Goal: Transaction & Acquisition: Purchase product/service

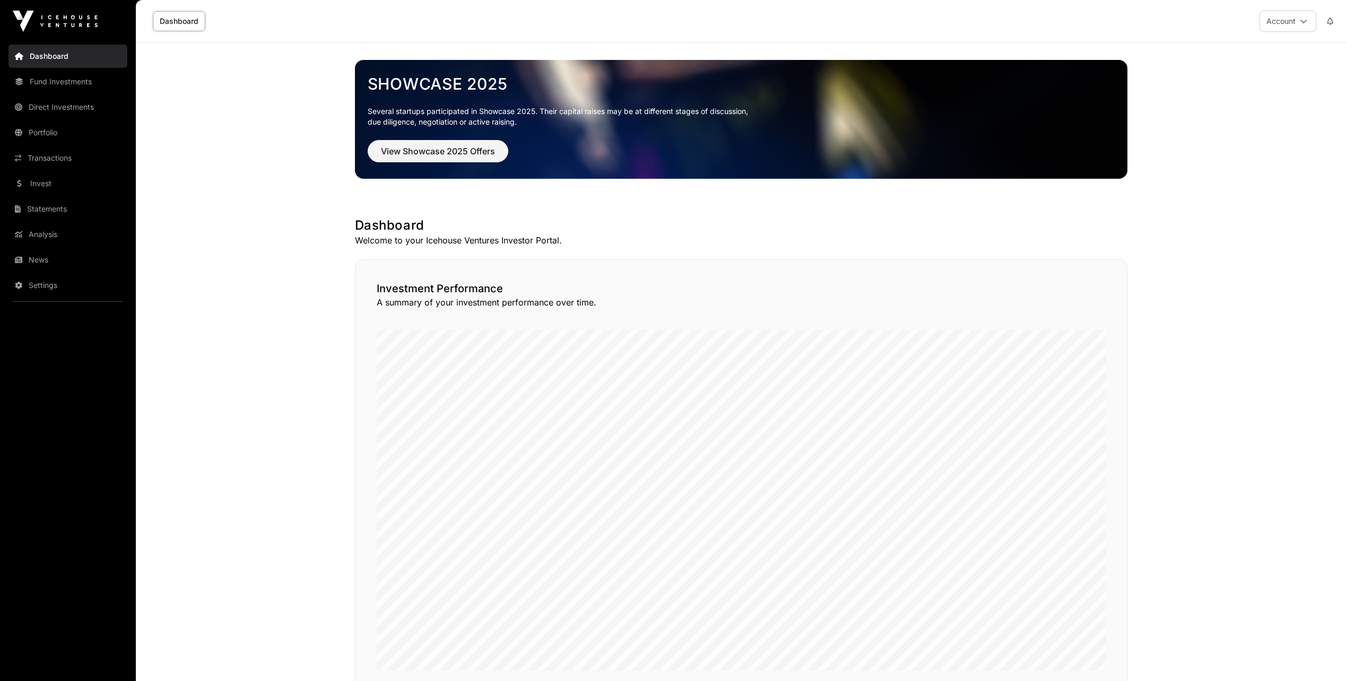
click at [40, 187] on link "Invest" at bounding box center [67, 183] width 119 height 23
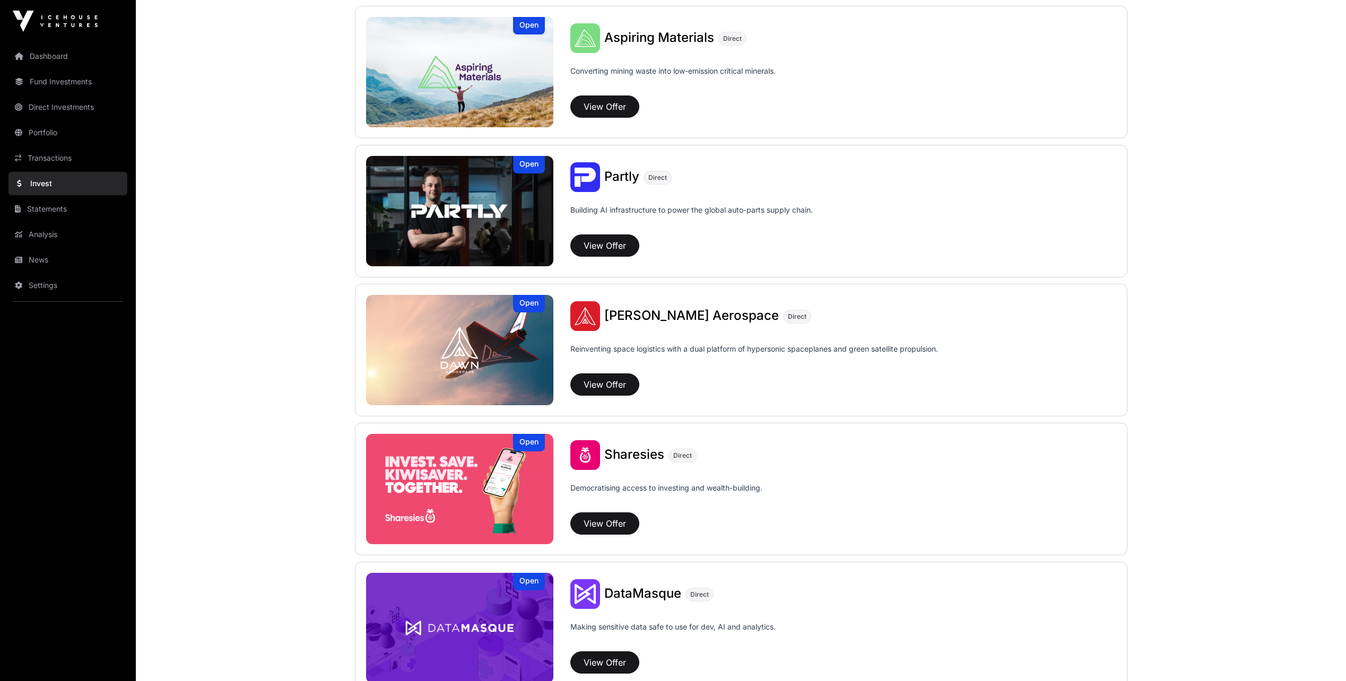
scroll to position [1114, 0]
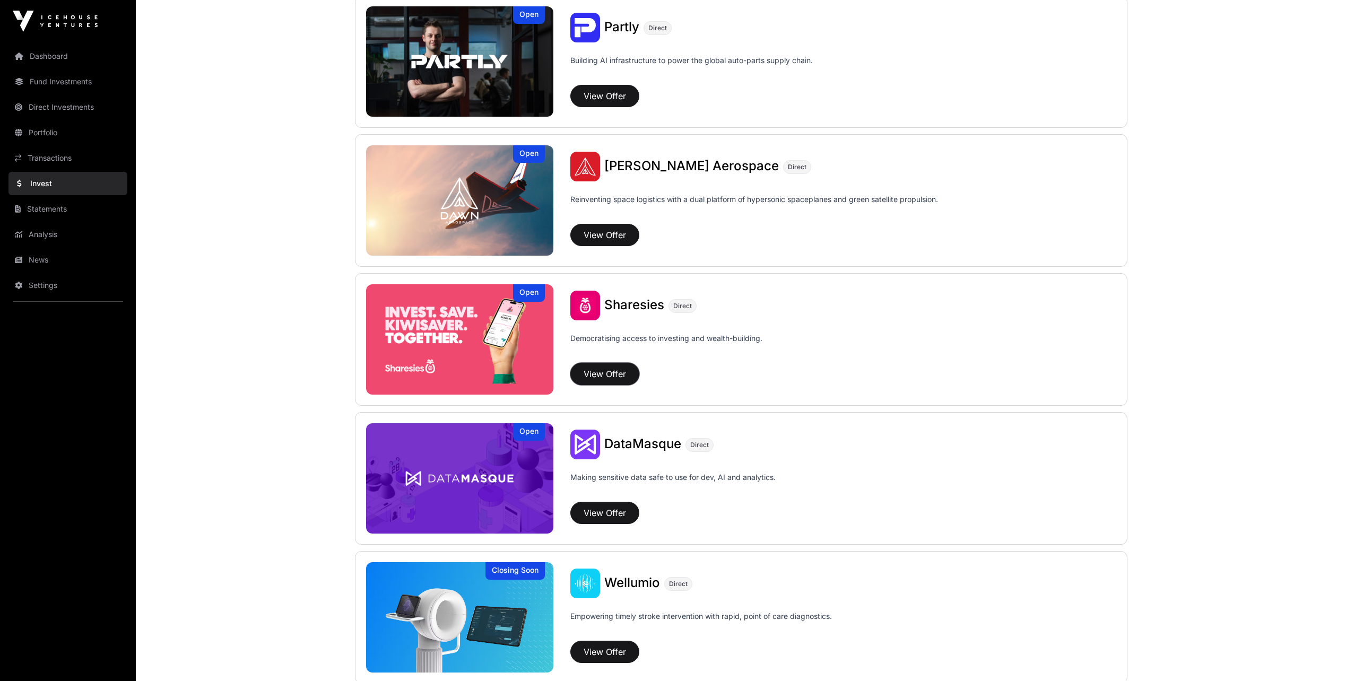
click at [599, 378] on button "View Offer" at bounding box center [604, 374] width 69 height 22
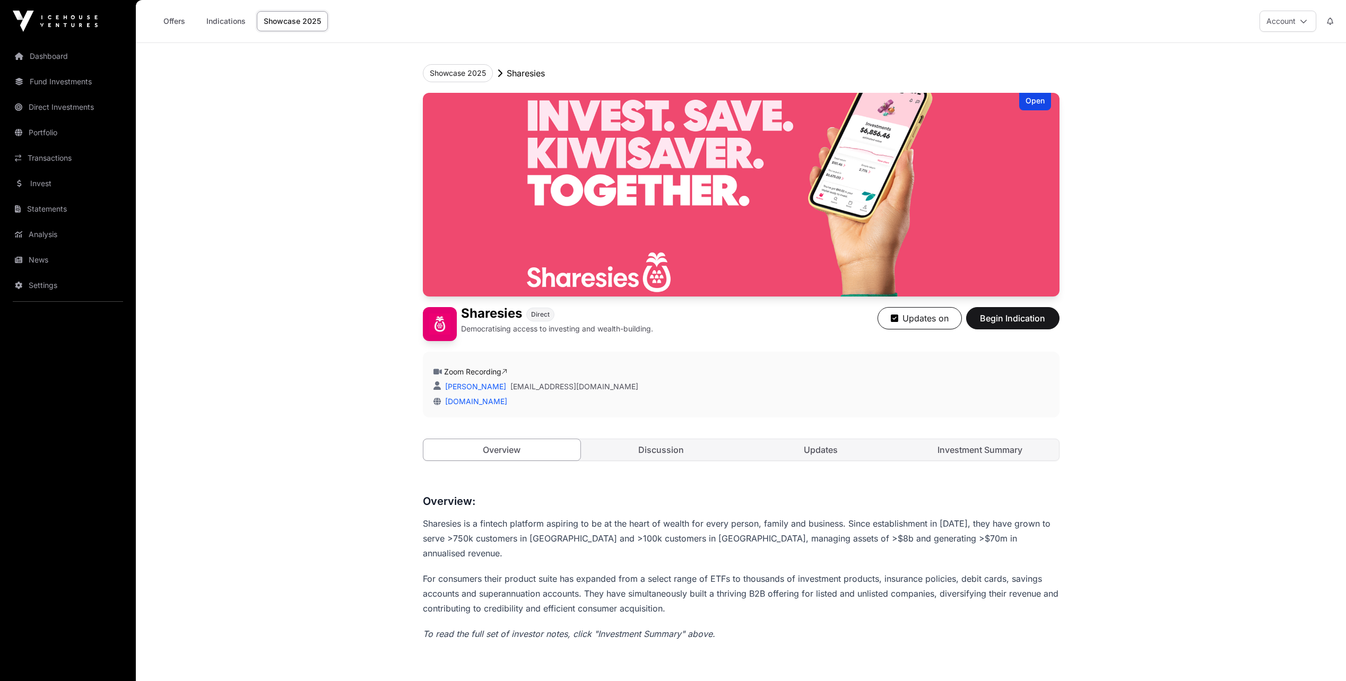
click at [649, 452] on link "Discussion" at bounding box center [662, 449] width 158 height 21
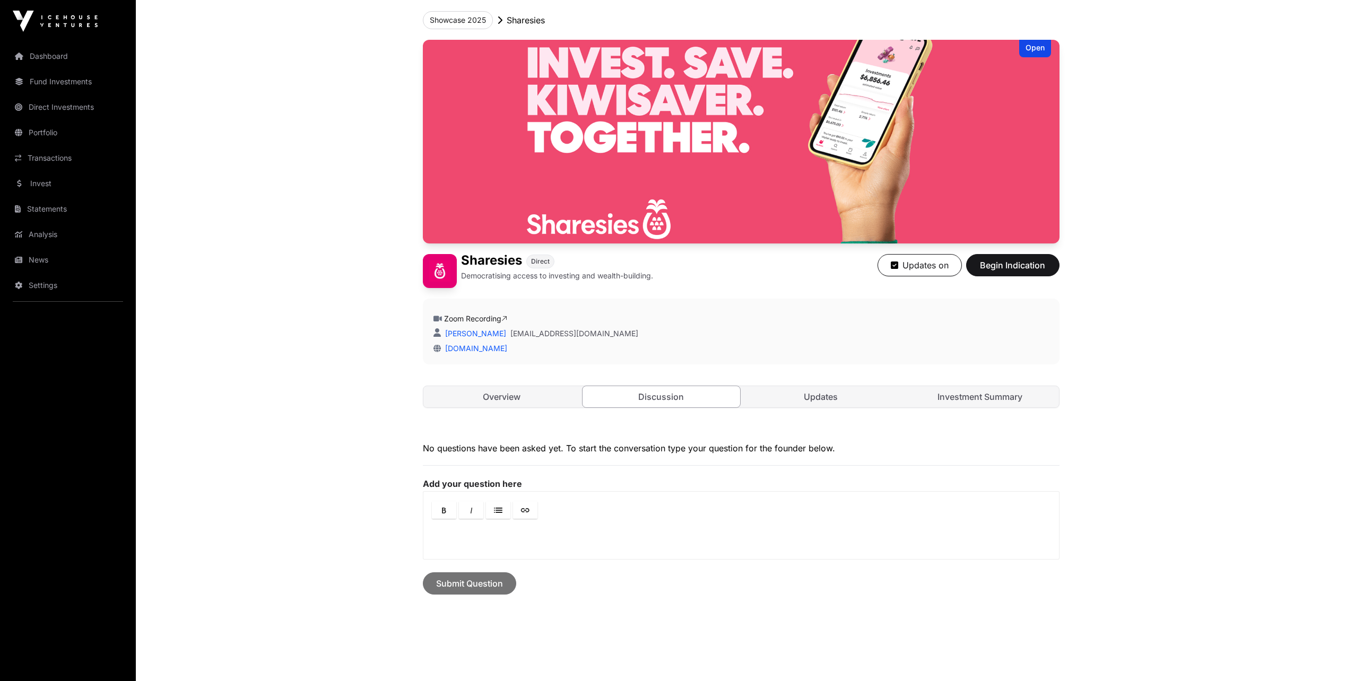
scroll to position [98, 0]
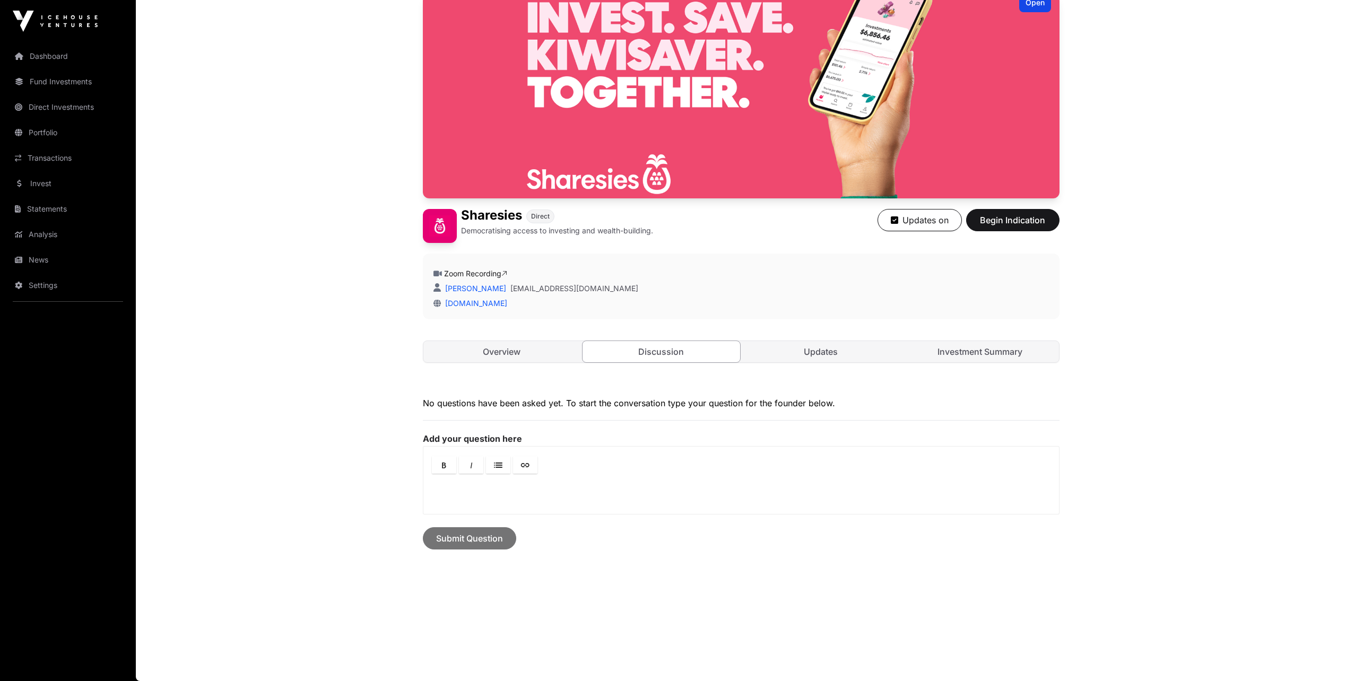
click at [818, 354] on link "Updates" at bounding box center [821, 351] width 158 height 21
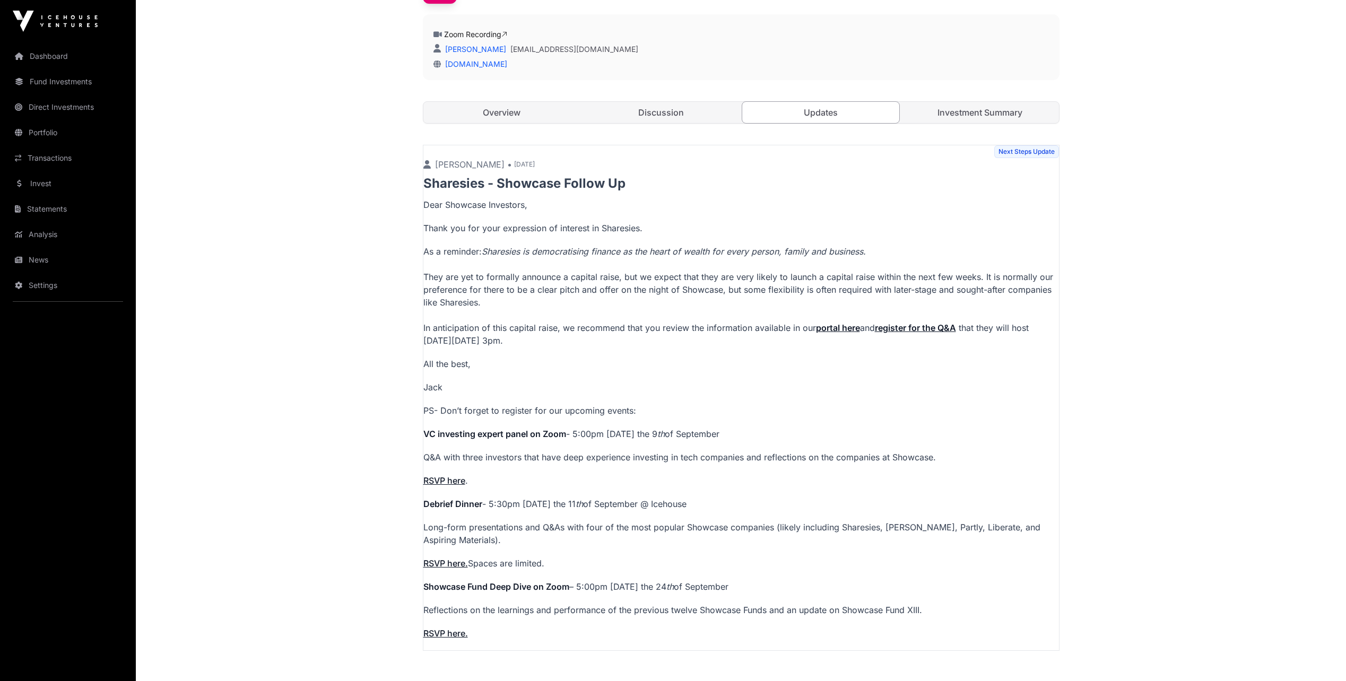
scroll to position [363, 0]
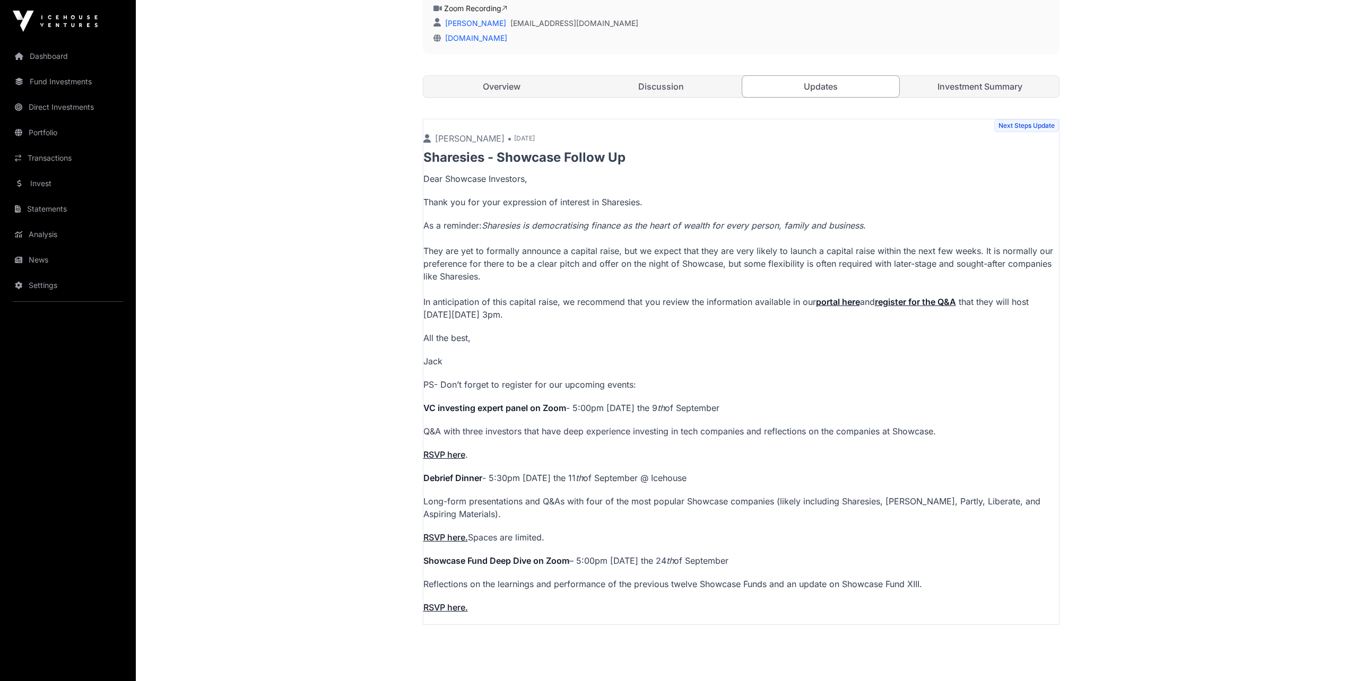
click at [995, 91] on link "Investment Summary" at bounding box center [981, 86] width 158 height 21
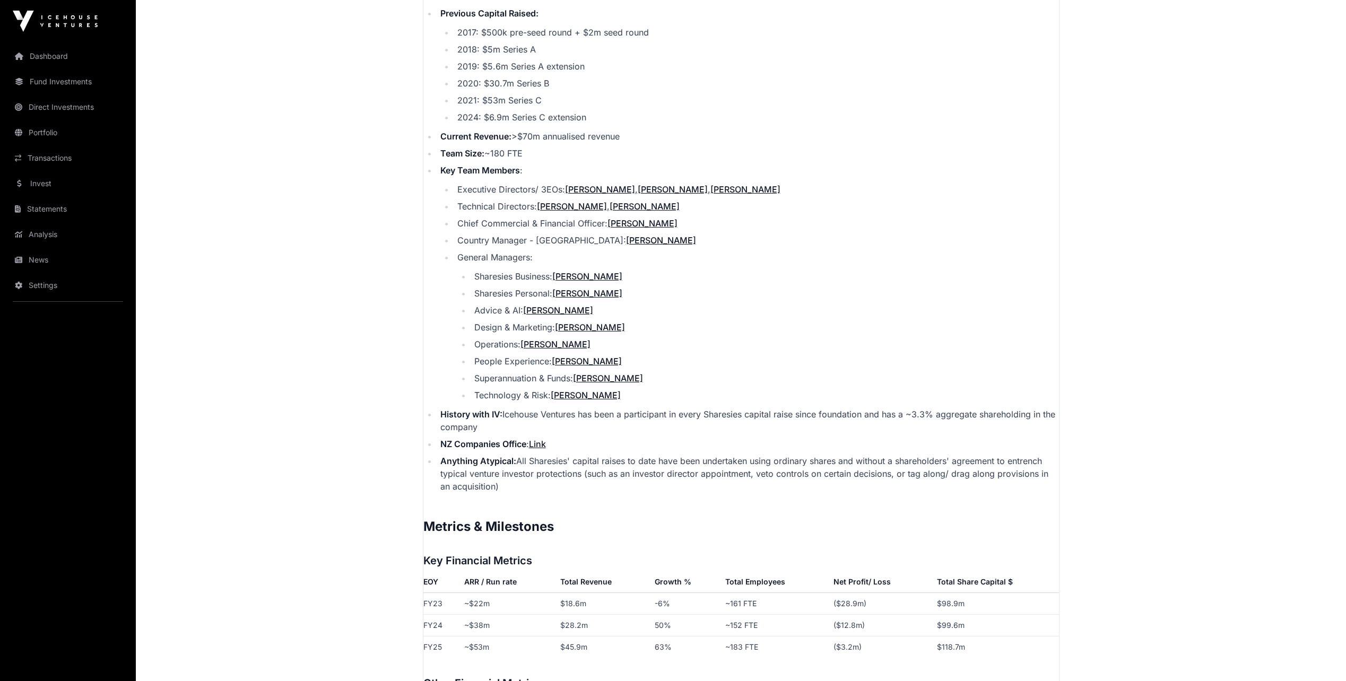
scroll to position [1256, 0]
